Goal: Task Accomplishment & Management: Use online tool/utility

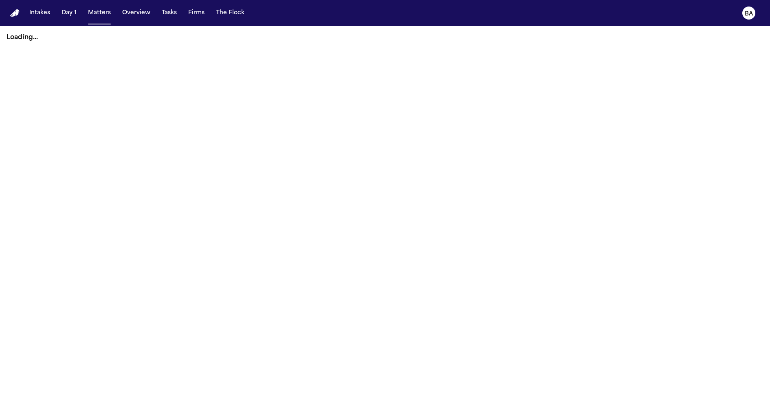
click at [391, 42] on div "Loading..." at bounding box center [385, 37] width 770 height 23
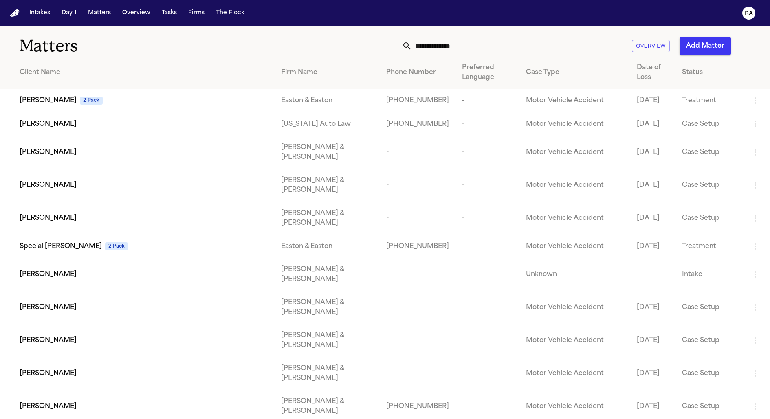
click at [552, 48] on input "text" at bounding box center [517, 46] width 210 height 18
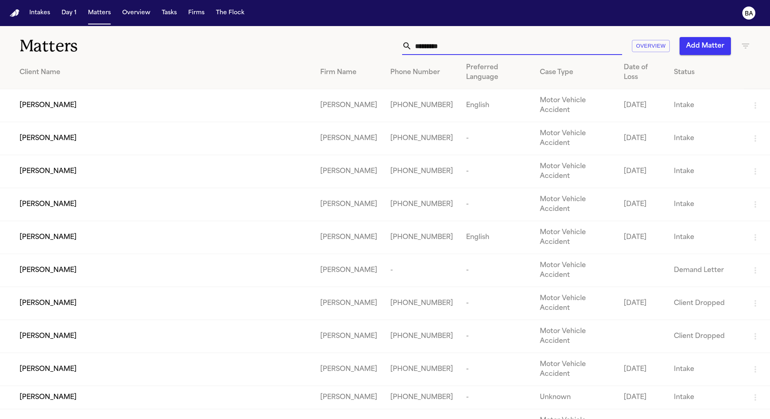
type input "*********"
click at [305, 42] on div "********* Overview Add Matter" at bounding box center [491, 46] width 518 height 18
